Goal: Task Accomplishment & Management: Use online tool/utility

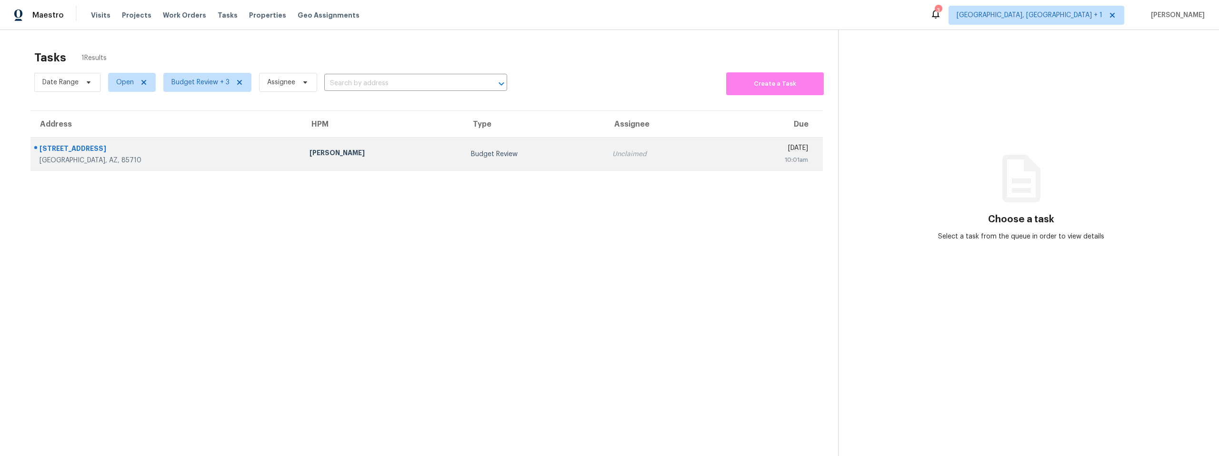
click at [121, 149] on div "9159 E Broadway Blvd Unit A" at bounding box center [167, 150] width 255 height 12
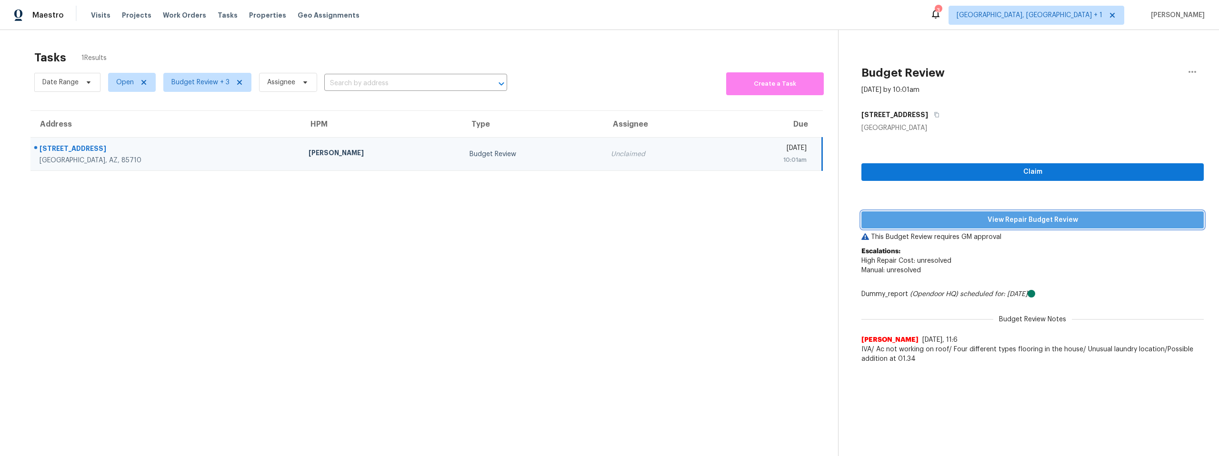
click at [1044, 220] on span "View Repair Budget Review" at bounding box center [1032, 220] width 327 height 12
